Goal: Transaction & Acquisition: Purchase product/service

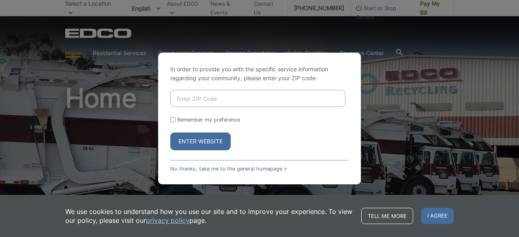
click at [221, 172] on div "In order to provide you with the specific service information regarding your co…" at bounding box center [259, 119] width 203 height 132
click at [222, 169] on link "No thanks, take me to the general homepage >" at bounding box center [228, 169] width 117 height 6
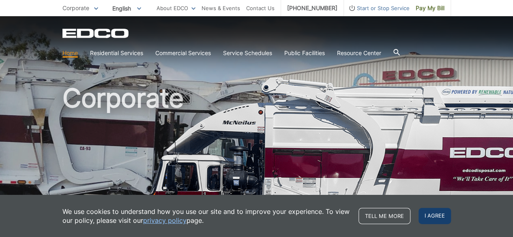
click at [426, 214] on span "I agree" at bounding box center [434, 216] width 32 height 16
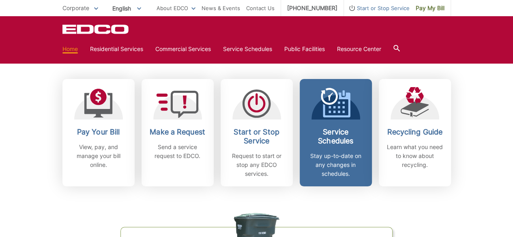
scroll to position [243, 0]
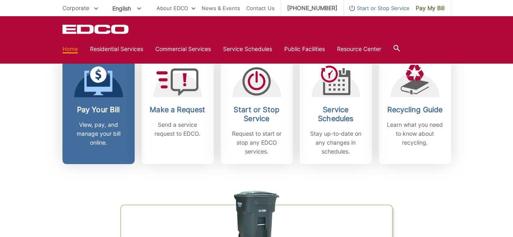
click at [118, 150] on link "Pay Your Bill View, pay, and manage your bill online." at bounding box center [98, 110] width 72 height 107
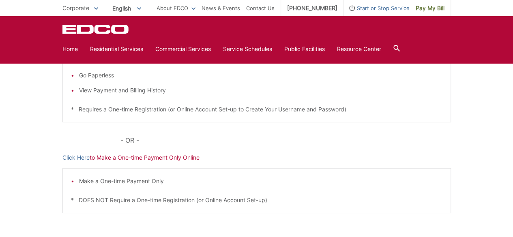
scroll to position [41, 0]
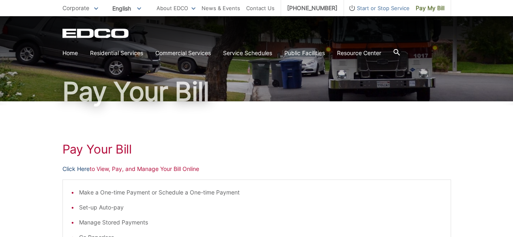
click at [88, 166] on link "Click Here" at bounding box center [75, 169] width 27 height 9
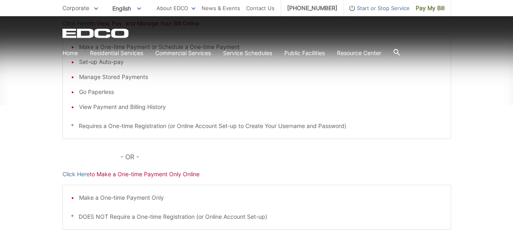
scroll to position [243, 0]
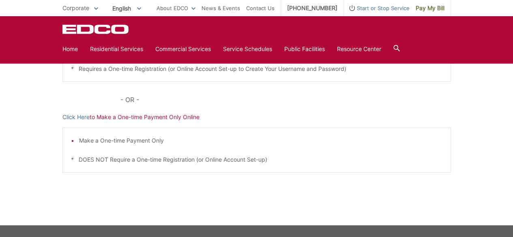
click at [156, 118] on p "Click Here to Make a One-time Payment Only Online" at bounding box center [256, 117] width 388 height 9
click at [82, 117] on link "Click Here" at bounding box center [75, 117] width 27 height 9
